Goal: Register for event/course

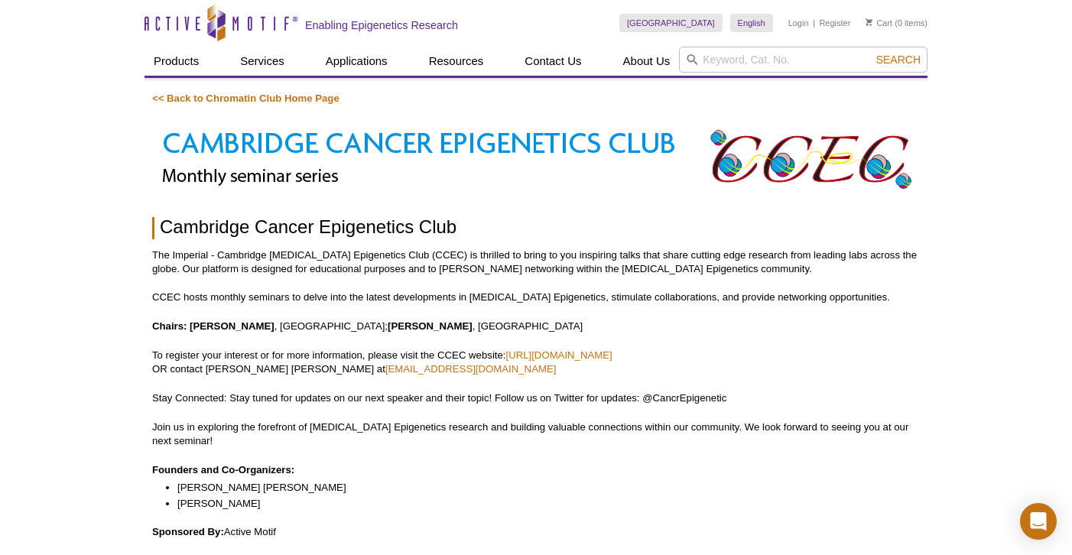
click at [294, 98] on link "<< Back to Chromatin Club Home Page" at bounding box center [245, 98] width 187 height 11
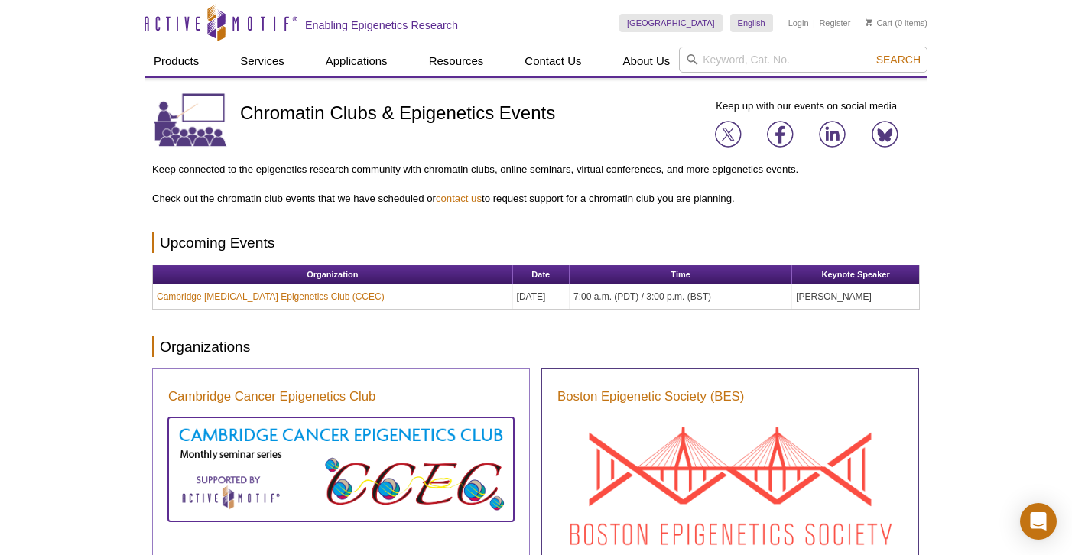
click at [298, 444] on img at bounding box center [341, 468] width 346 height 100
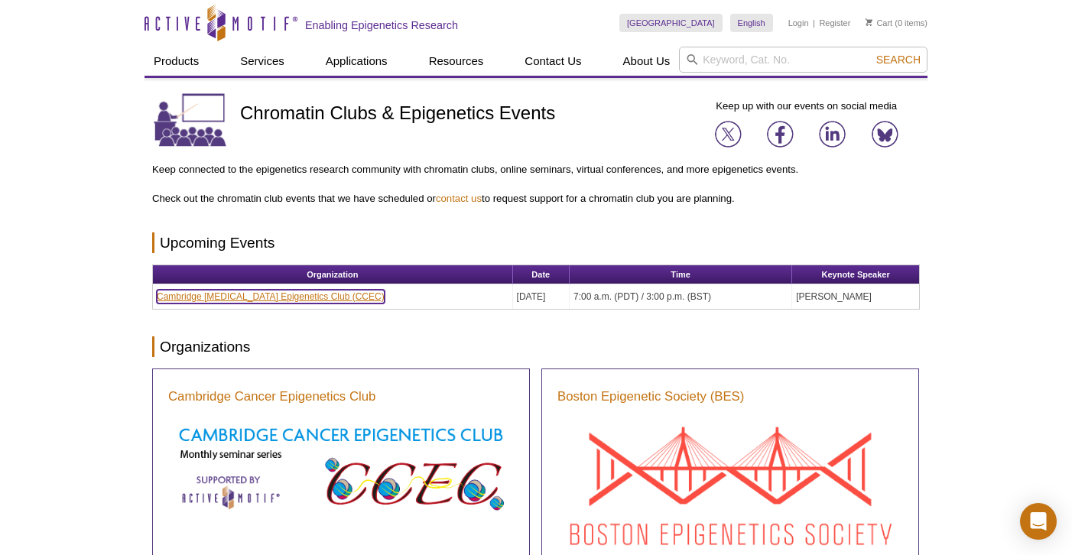
click at [297, 290] on link "Cambridge Cancer Epigenetics Club (CCEC)" at bounding box center [271, 297] width 228 height 14
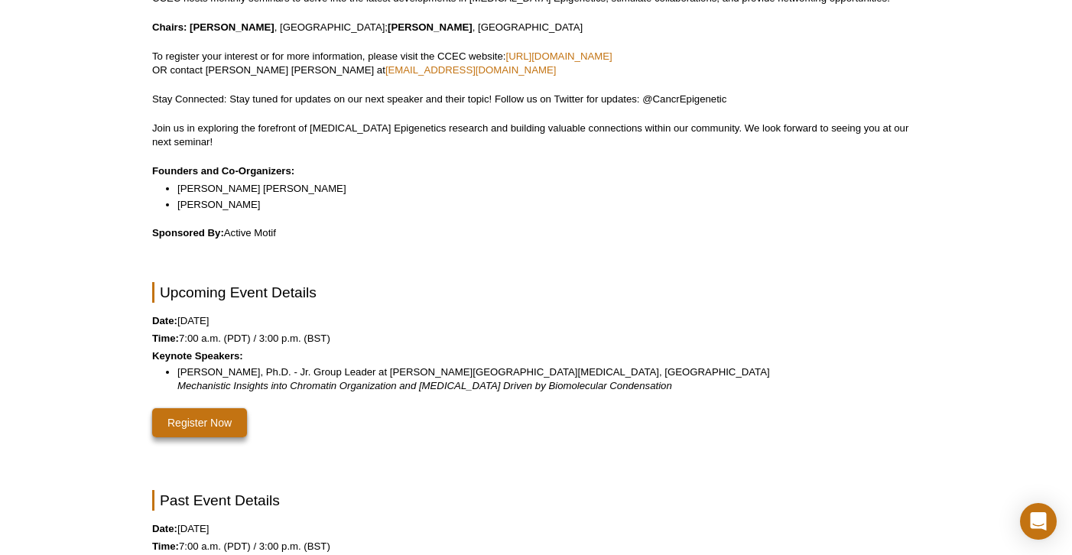
scroll to position [366, 0]
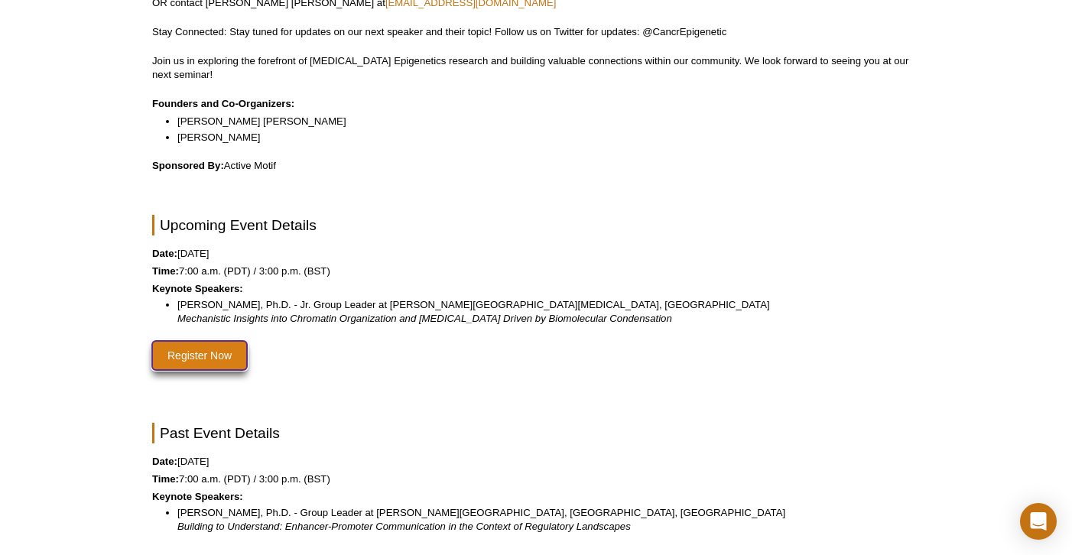
click at [190, 341] on link "Register Now" at bounding box center [199, 355] width 95 height 29
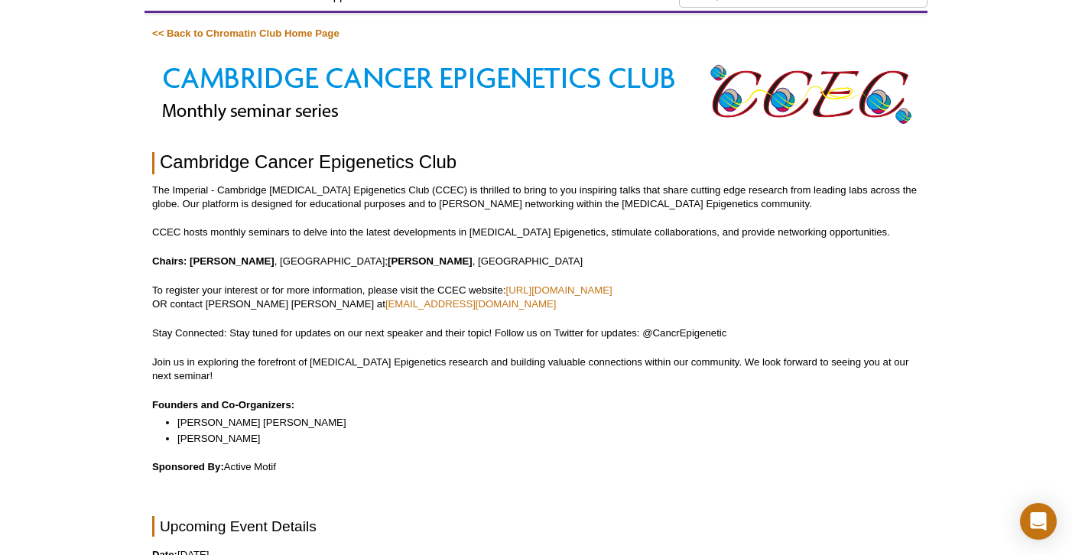
scroll to position [0, 0]
